Goal: Find specific fact: Find specific fact

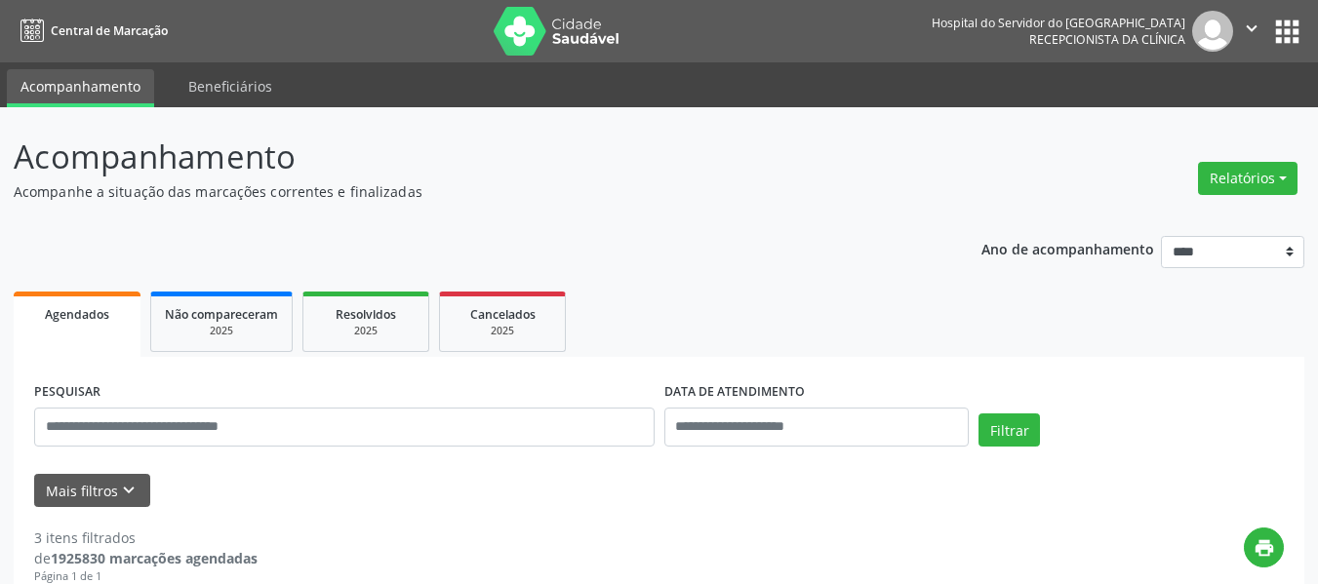
scroll to position [195, 0]
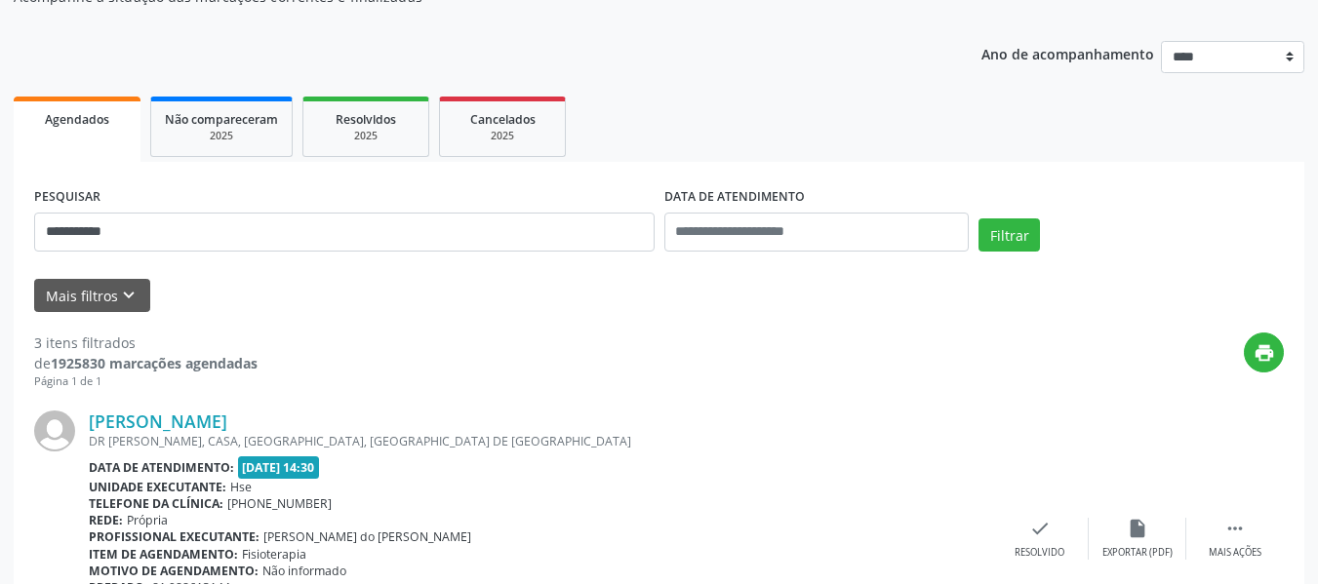
type input "**********"
click at [978, 219] on button "Filtrar" at bounding box center [1008, 235] width 61 height 33
click at [280, 410] on div "[PERSON_NAME] de Mesquita [GEOGRAPHIC_DATA]. [PERSON_NAME] [PERSON_NAME][GEOGRA…" at bounding box center [659, 538] width 1250 height 297
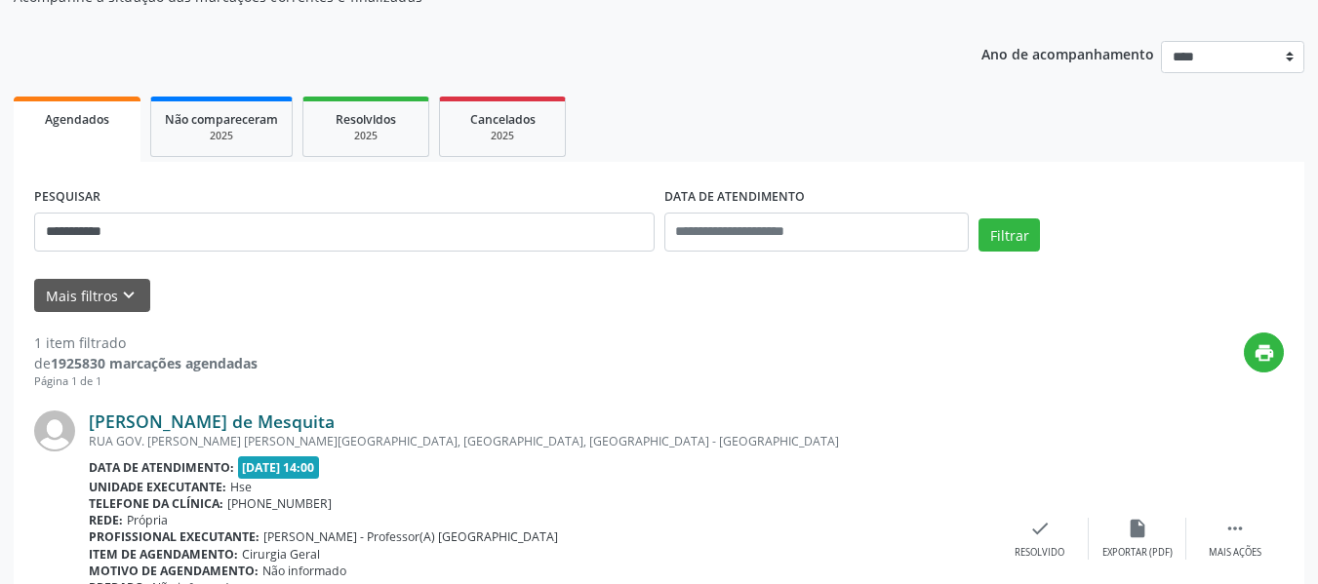
click at [281, 420] on link "[PERSON_NAME] de Mesquita" at bounding box center [212, 421] width 246 height 21
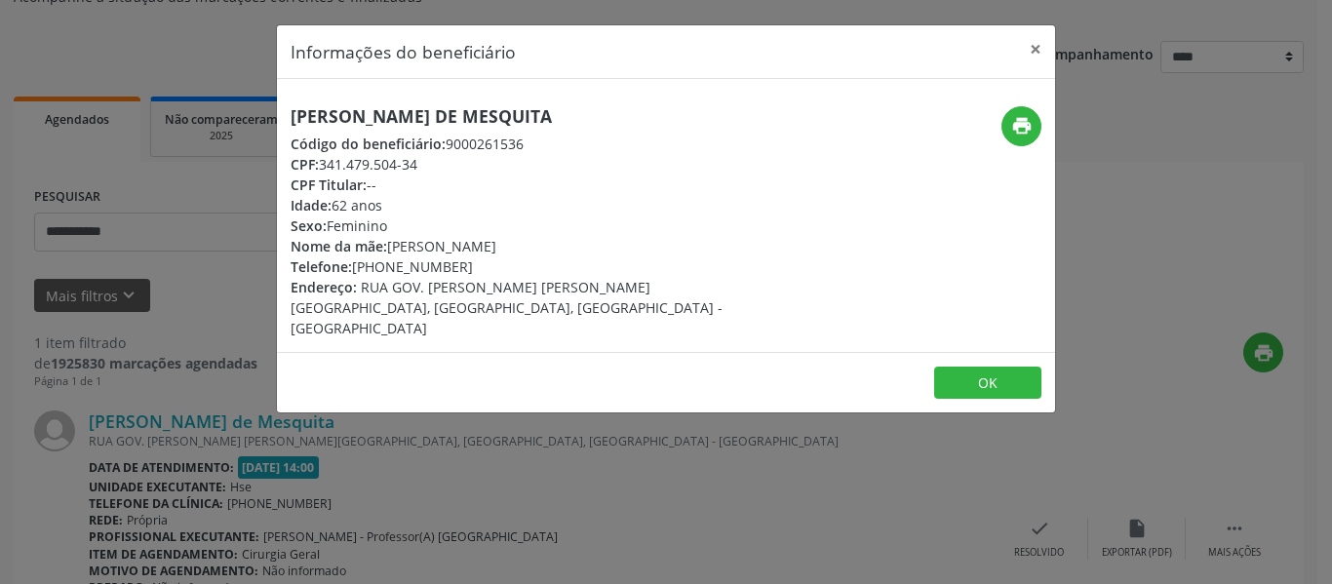
drag, startPoint x: 619, startPoint y: 119, endPoint x: 93, endPoint y: 116, distance: 526.8
click at [93, 116] on div "Informações do beneficiário × [PERSON_NAME] de Mesquita Código do beneficiário:…" at bounding box center [666, 292] width 1332 height 584
copy h5 "[PERSON_NAME] de Mesquita"
drag, startPoint x: 427, startPoint y: 170, endPoint x: 319, endPoint y: 161, distance: 108.6
click at [319, 161] on div "CPF: 341.479.504-34" at bounding box center [537, 164] width 492 height 20
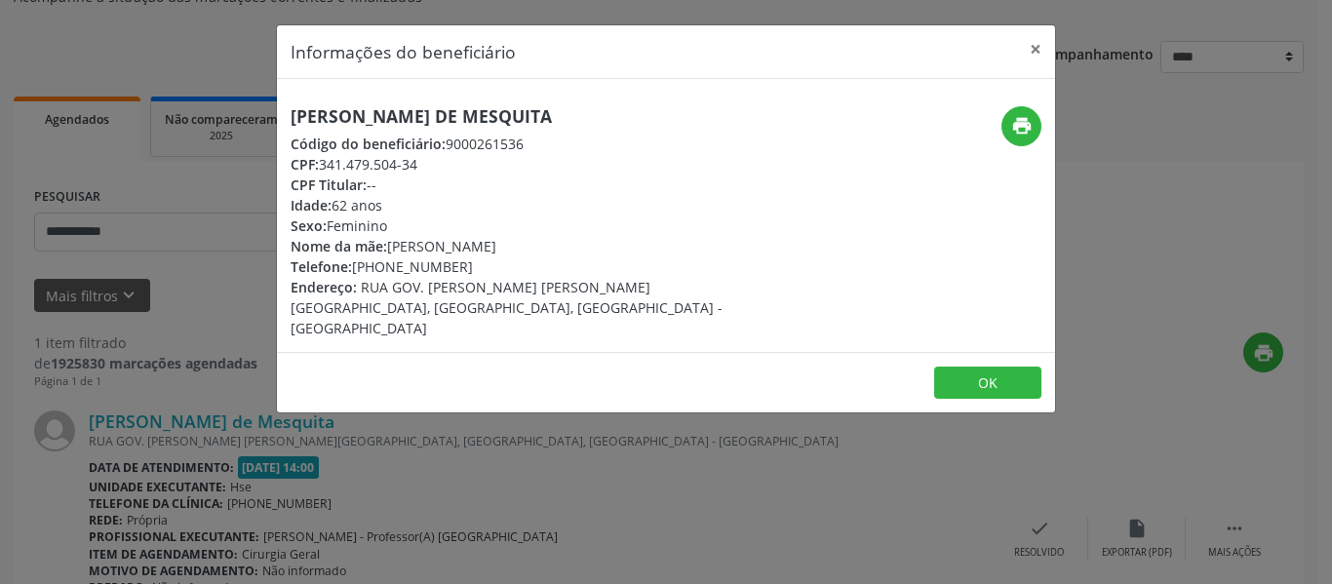
copy div "341.479.504-34"
drag, startPoint x: 429, startPoint y: 270, endPoint x: 406, endPoint y: 270, distance: 23.4
click at [406, 270] on div "Telefone: [PHONE_NUMBER]" at bounding box center [537, 267] width 492 height 20
drag, startPoint x: 484, startPoint y: 266, endPoint x: 382, endPoint y: 274, distance: 101.7
click at [382, 274] on div "Telefone: [PHONE_NUMBER]" at bounding box center [537, 267] width 492 height 20
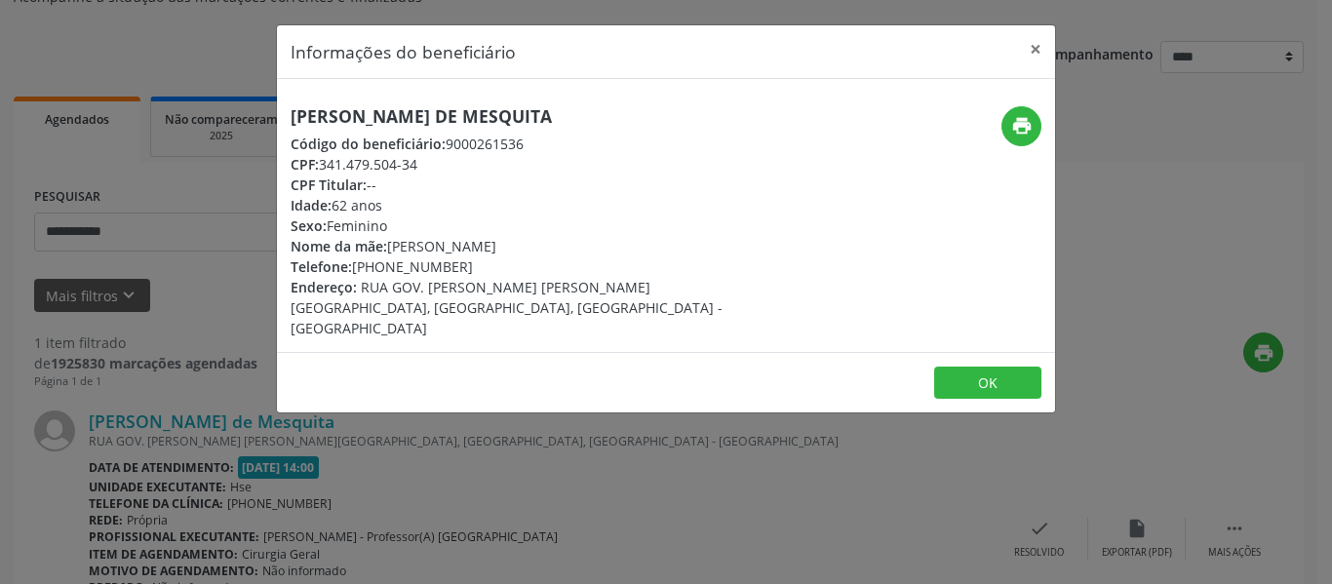
copy div "99536-1697"
click at [1014, 122] on icon "print" at bounding box center [1022, 125] width 21 height 21
